Goal: Use online tool/utility: Utilize a website feature to perform a specific function

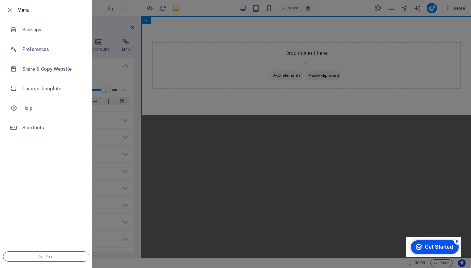
click at [256, 103] on div at bounding box center [235, 134] width 471 height 268
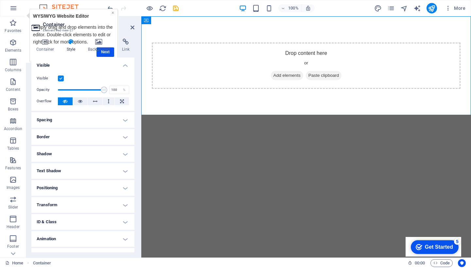
click at [113, 13] on link "×" at bounding box center [112, 12] width 3 height 5
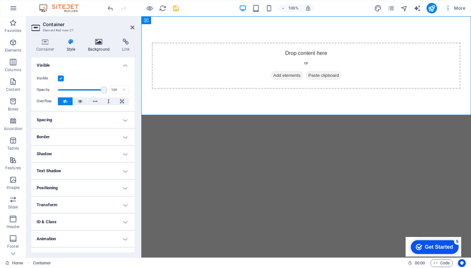
click at [100, 42] on icon at bounding box center [99, 42] width 32 height 7
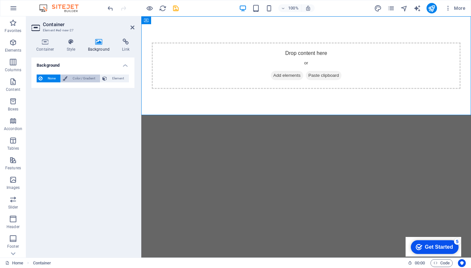
click at [83, 77] on span "Color / Gradient" at bounding box center [83, 79] width 29 height 8
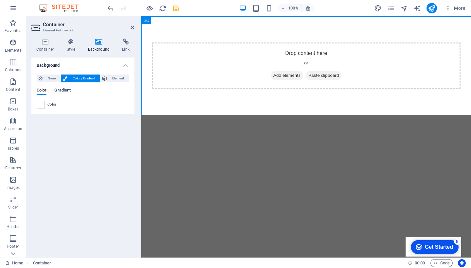
click at [65, 91] on span "Gradient" at bounding box center [62, 90] width 16 height 9
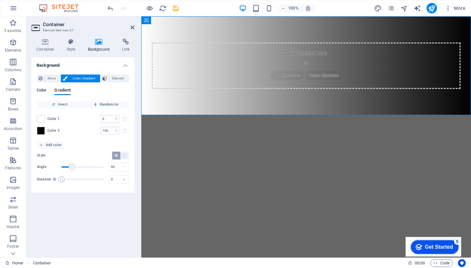
click at [43, 91] on span "Color" at bounding box center [42, 90] width 10 height 9
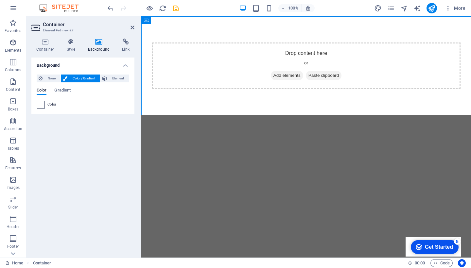
click at [43, 103] on span at bounding box center [40, 104] width 7 height 7
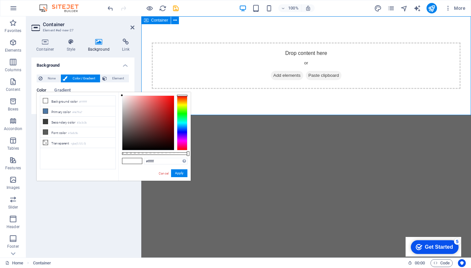
click at [182, 103] on div at bounding box center [182, 122] width 10 height 55
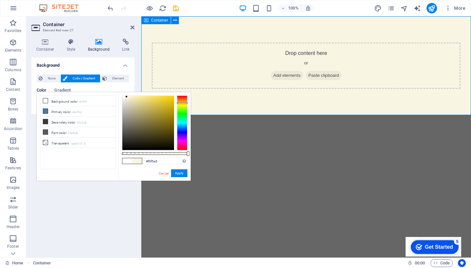
drag, startPoint x: 122, startPoint y: 95, endPoint x: 127, endPoint y: 97, distance: 4.4
click at [127, 97] on div at bounding box center [126, 96] width 2 height 2
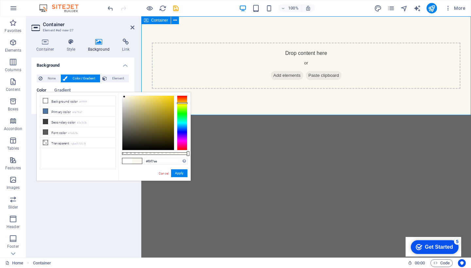
click at [124, 97] on div at bounding box center [124, 96] width 2 height 2
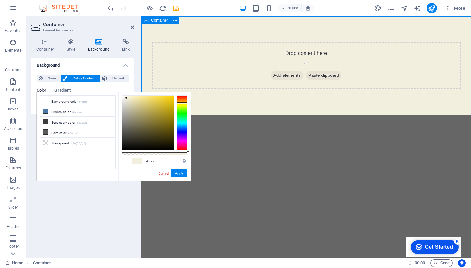
click at [126, 98] on div at bounding box center [126, 98] width 2 height 2
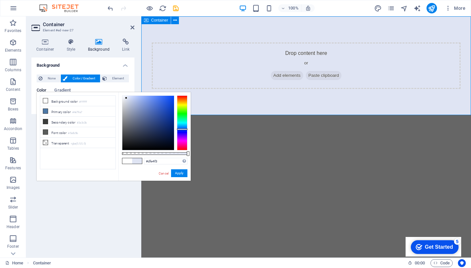
drag, startPoint x: 182, startPoint y: 103, endPoint x: 183, endPoint y: 129, distance: 25.9
click at [183, 129] on div at bounding box center [182, 129] width 10 height 2
click at [124, 98] on div at bounding box center [124, 98] width 2 height 2
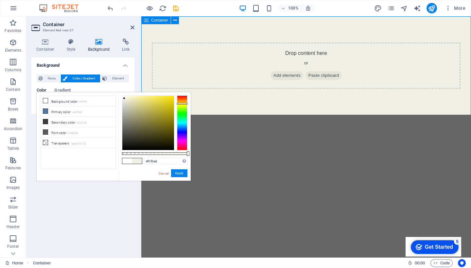
drag, startPoint x: 182, startPoint y: 129, endPoint x: 183, endPoint y: 104, distance: 25.2
click at [183, 104] on div at bounding box center [182, 104] width 10 height 2
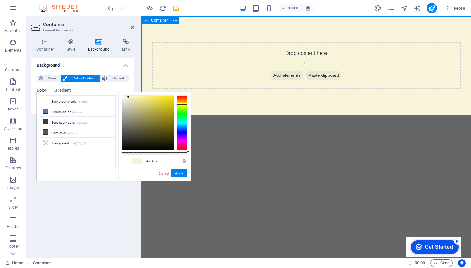
type input "#f7f5db"
click at [128, 97] on div at bounding box center [128, 97] width 2 height 2
